Goal: Task Accomplishment & Management: Use online tool/utility

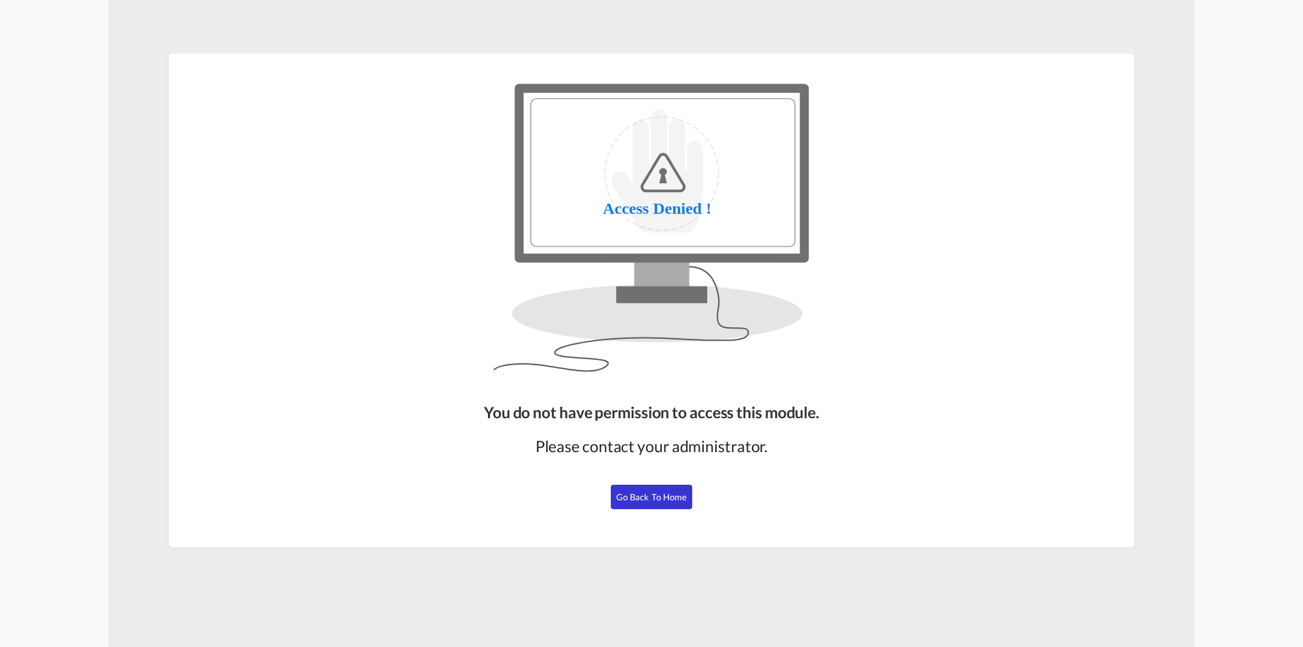
click at [677, 495] on span "Go Back to Home" at bounding box center [651, 496] width 71 height 11
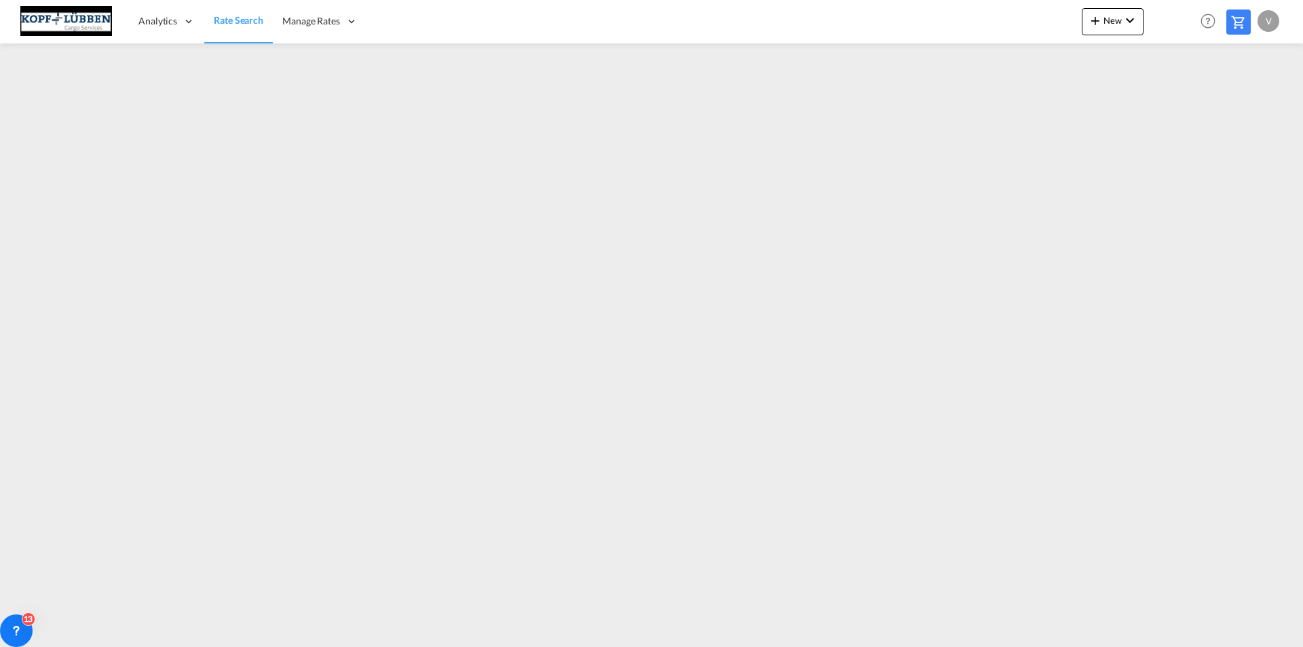
drag, startPoint x: 1259, startPoint y: 0, endPoint x: 433, endPoint y: 12, distance: 826.5
click at [413, 14] on div "Analytics Dashboard Reports Rate Search Manage Rates Contract Rates My Rate Fil…" at bounding box center [651, 21] width 1262 height 42
click at [995, 9] on div "Analytics Dashboard Reports Rate Search Manage Rates Contract Rates My Rate Fil…" at bounding box center [651, 21] width 1262 height 42
click at [1263, 22] on div "v" at bounding box center [1268, 21] width 22 height 22
click at [1239, 104] on button "Logout" at bounding box center [1253, 103] width 88 height 27
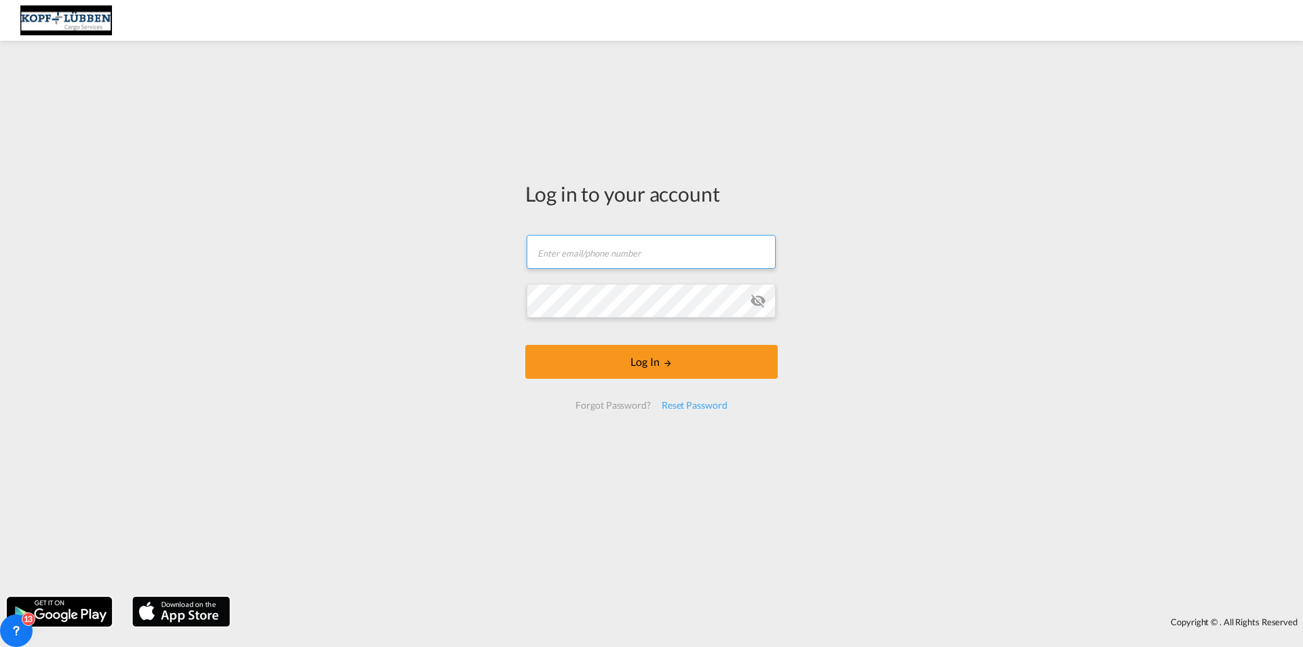
type input "vertrieb@kopf-luebben.com"
